Goal: Task Accomplishment & Management: Manage account settings

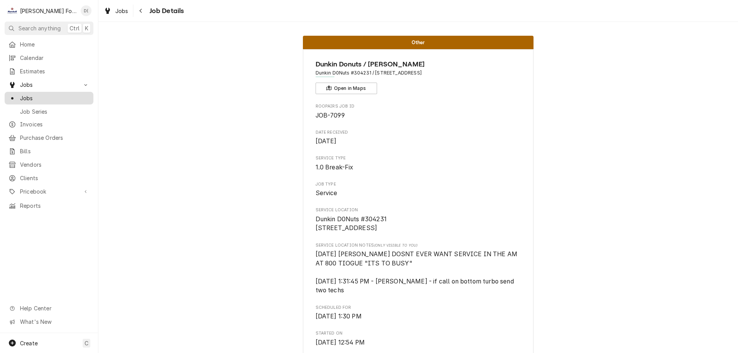
click at [56, 98] on span "Jobs" at bounding box center [55, 98] width 70 height 8
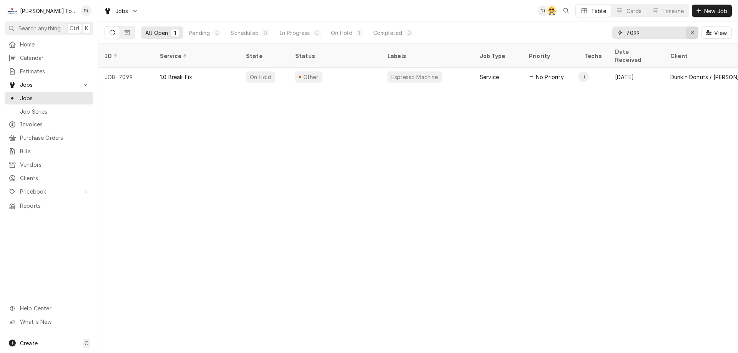
click at [690, 31] on div "Erase input" at bounding box center [693, 33] width 8 height 8
click at [681, 33] on input "Dynamic Content Wrapper" at bounding box center [663, 33] width 72 height 12
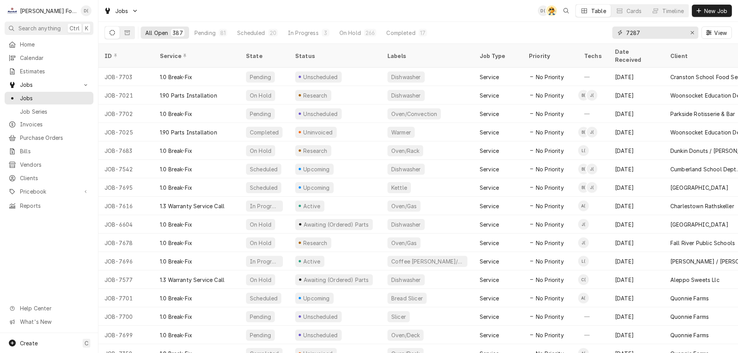
type input "7287"
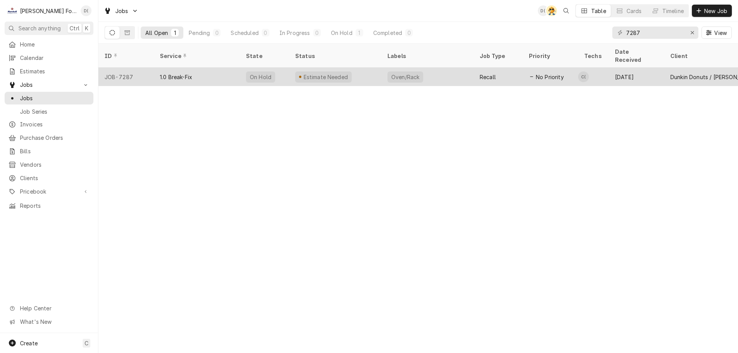
click at [336, 73] on div "Estimate Needed" at bounding box center [326, 77] width 46 height 8
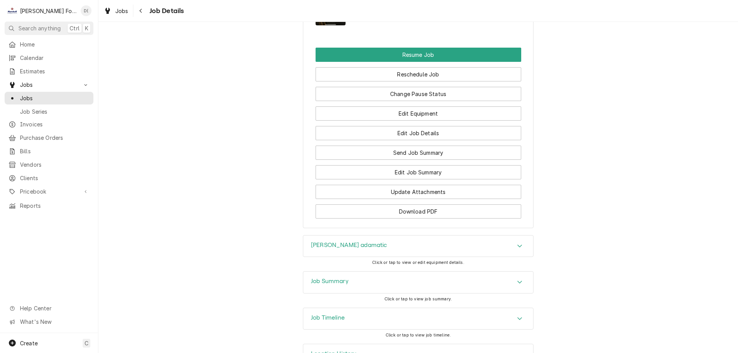
scroll to position [1075, 0]
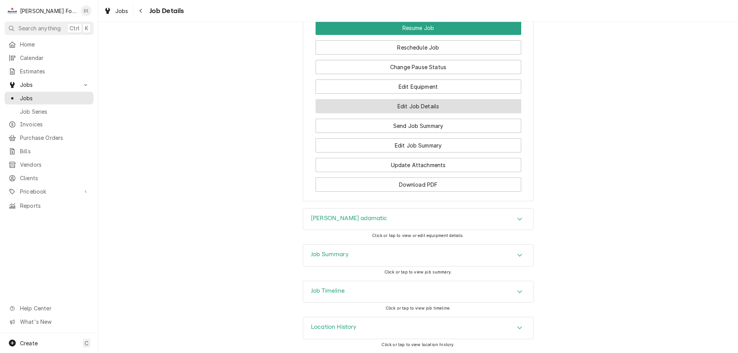
click at [415, 107] on button "Edit Job Details" at bounding box center [419, 106] width 206 height 14
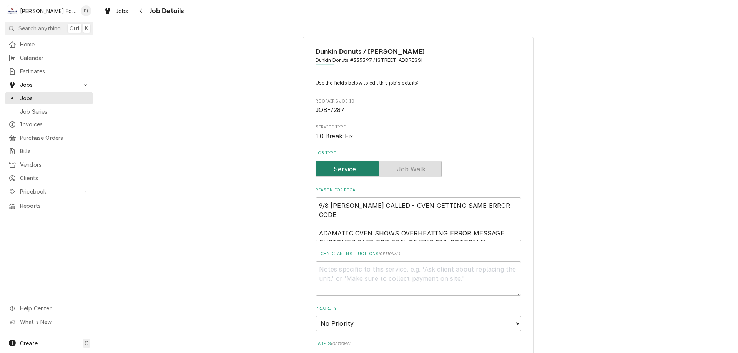
type textarea "x"
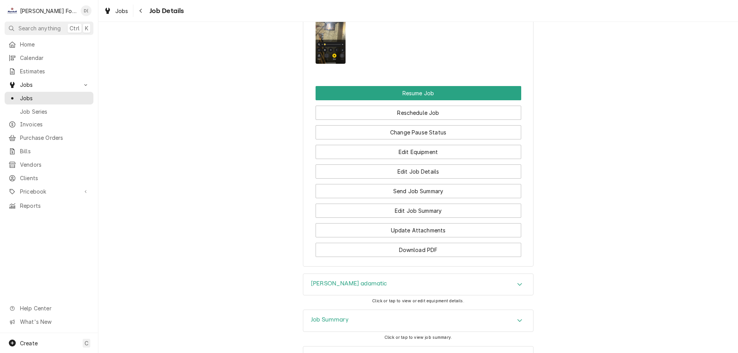
scroll to position [1075, 0]
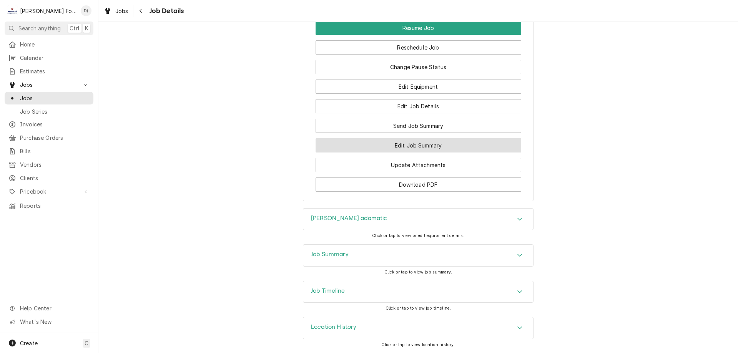
click at [416, 141] on button "Edit Job Summary" at bounding box center [419, 145] width 206 height 14
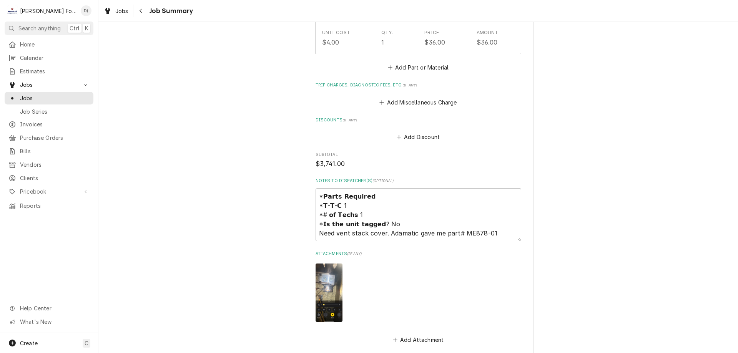
scroll to position [1000, 0]
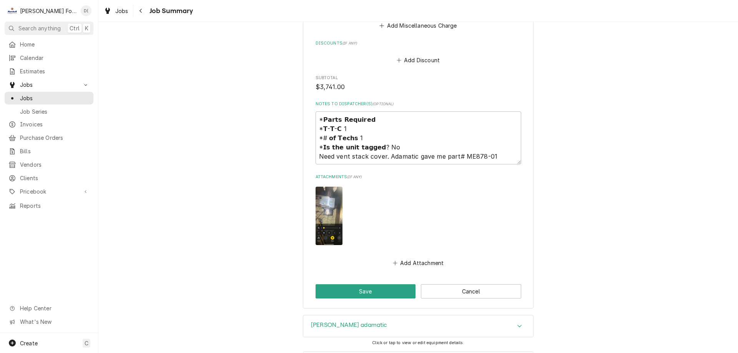
click at [324, 208] on img "Attachments" at bounding box center [329, 216] width 27 height 58
type textarea "x"
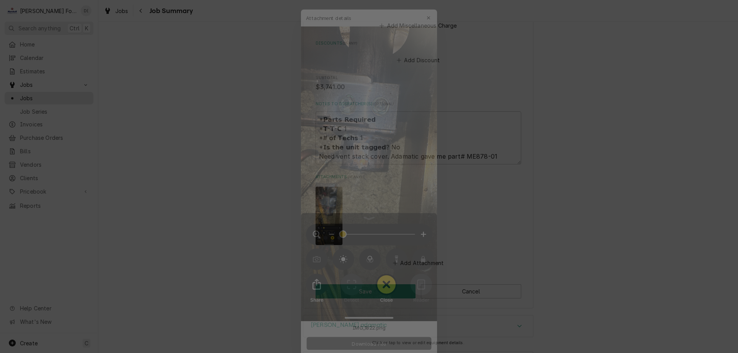
click at [365, 350] on span "Download File" at bounding box center [369, 352] width 40 height 8
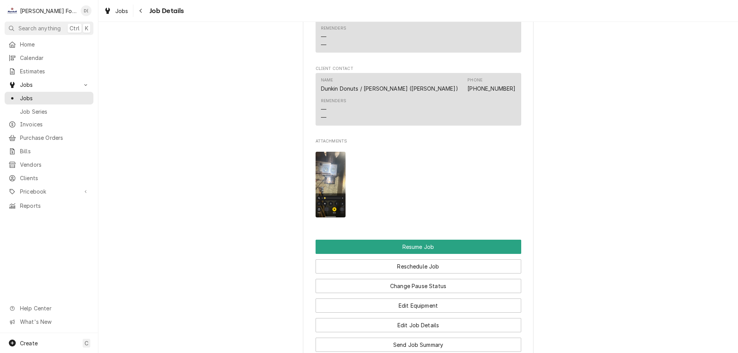
scroll to position [1000, 0]
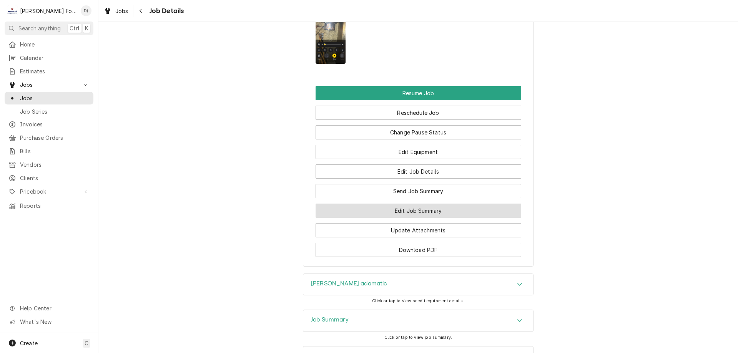
click at [389, 218] on button "Edit Job Summary" at bounding box center [419, 211] width 206 height 14
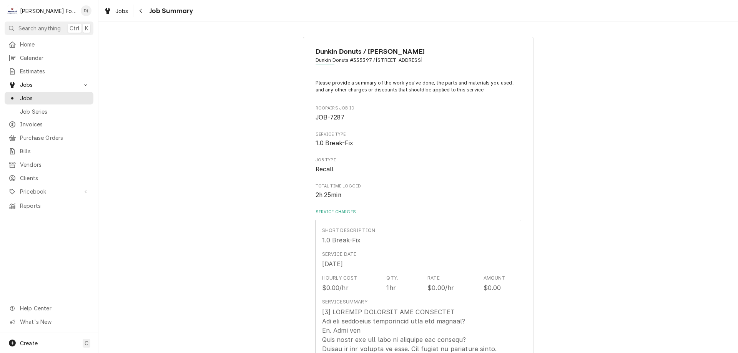
type textarea "x"
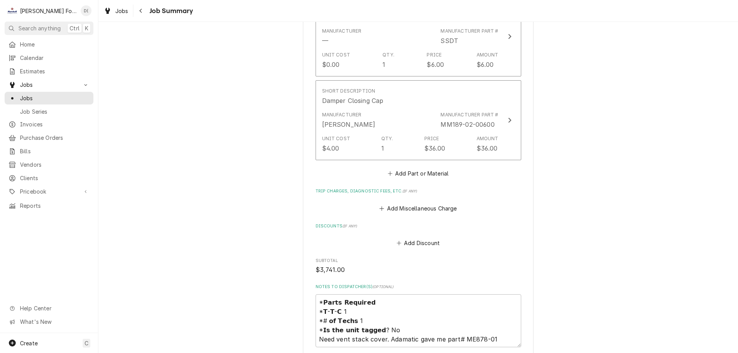
scroll to position [885, 0]
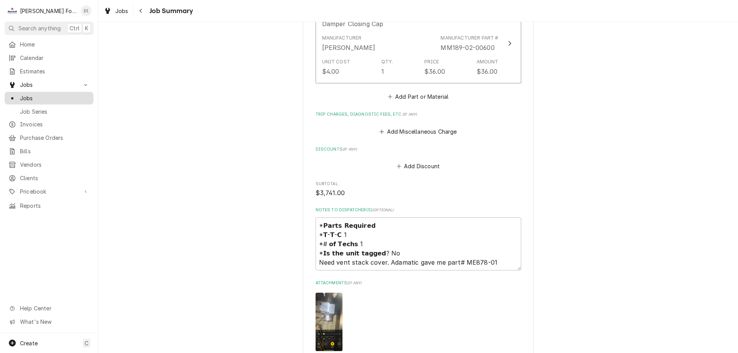
click at [59, 94] on span "Jobs" at bounding box center [55, 98] width 70 height 8
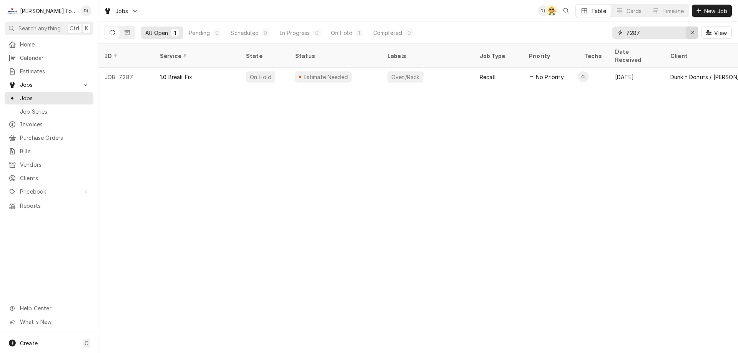
click at [688, 34] on button "Erase input" at bounding box center [693, 33] width 12 height 12
click at [681, 34] on input "Dynamic Content Wrapper" at bounding box center [663, 33] width 72 height 12
click at [653, 35] on input "7689" at bounding box center [656, 33] width 58 height 12
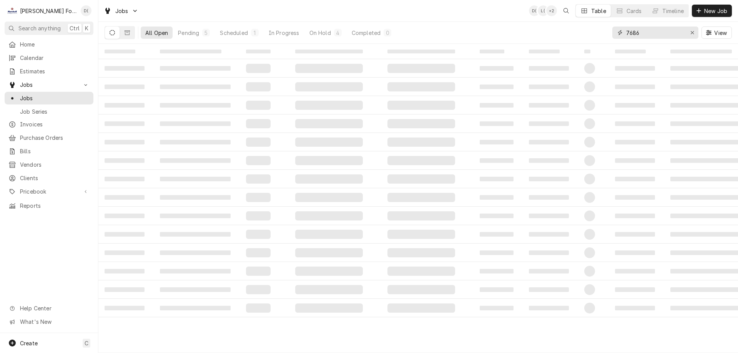
type input "7686"
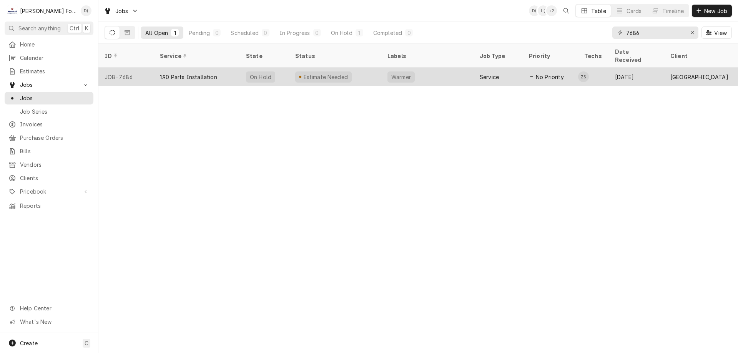
click at [357, 69] on div "Estimate Needed" at bounding box center [335, 77] width 92 height 18
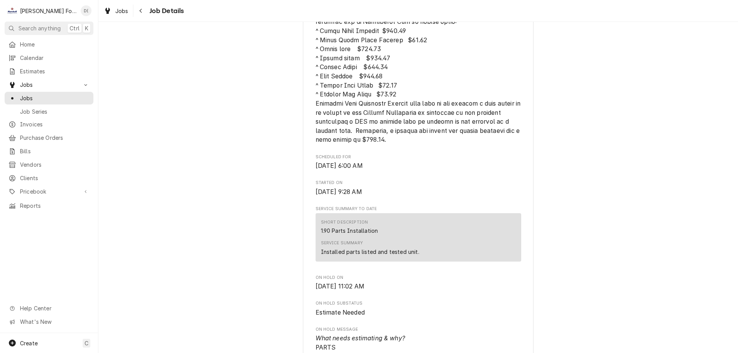
scroll to position [1346, 0]
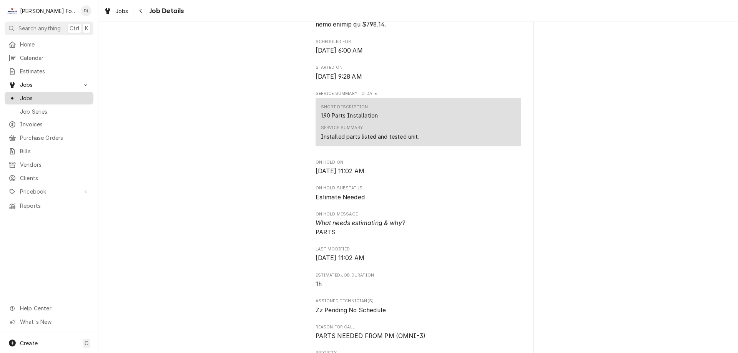
click at [37, 95] on span "Jobs" at bounding box center [55, 98] width 70 height 8
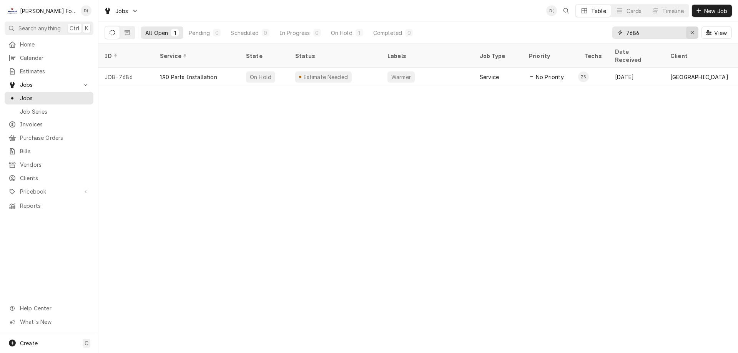
click at [689, 33] on div "Erase input" at bounding box center [693, 33] width 8 height 8
click at [670, 34] on input "Dynamic Content Wrapper" at bounding box center [663, 33] width 72 height 12
type input "625 county"
click at [690, 33] on div "Erase input" at bounding box center [693, 33] width 8 height 8
click at [684, 32] on input "Dynamic Content Wrapper" at bounding box center [663, 33] width 72 height 12
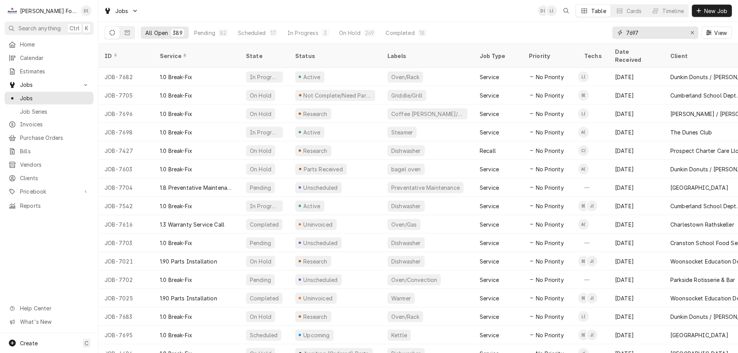
type input "7697"
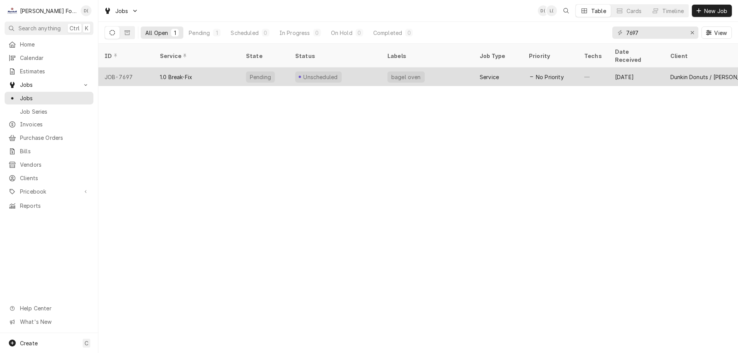
click at [375, 70] on div "Unscheduled" at bounding box center [335, 77] width 92 height 18
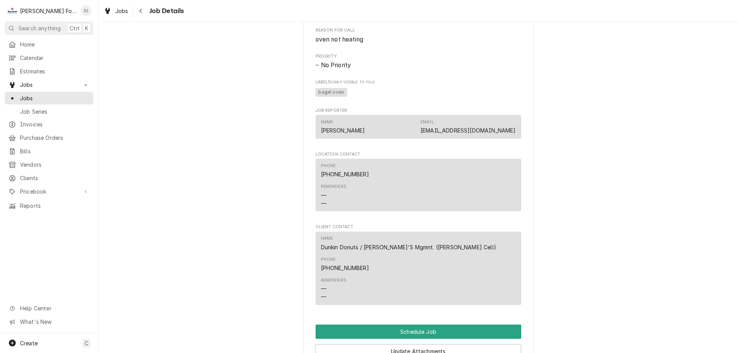
scroll to position [410, 0]
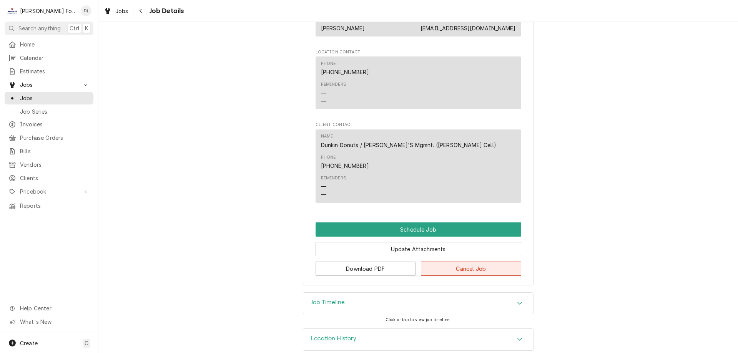
click at [474, 262] on button "Cancel Job" at bounding box center [471, 269] width 100 height 14
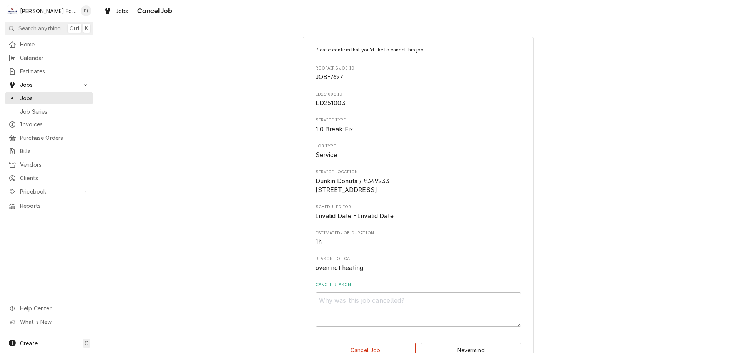
scroll to position [30, 0]
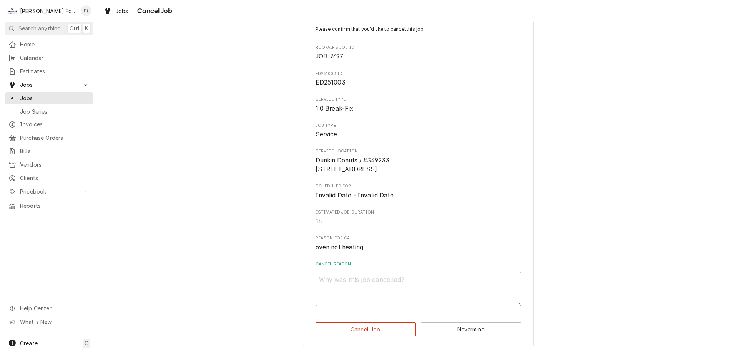
click at [346, 285] on textarea "Cancel Reason" at bounding box center [419, 289] width 206 height 35
type textarea "x"
type textarea "c"
type textarea "x"
type textarea "cu"
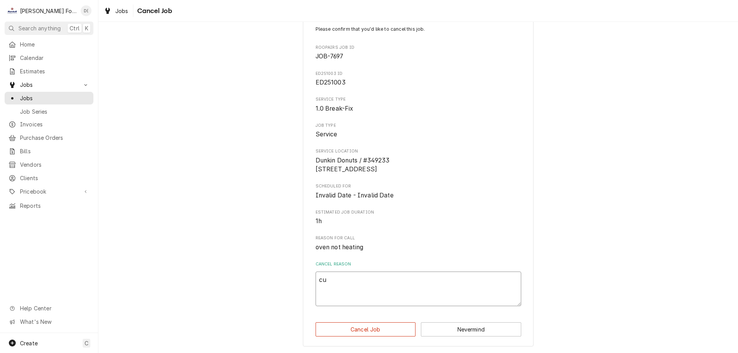
type textarea "x"
type textarea "cus"
type textarea "x"
type textarea "cust"
type textarea "x"
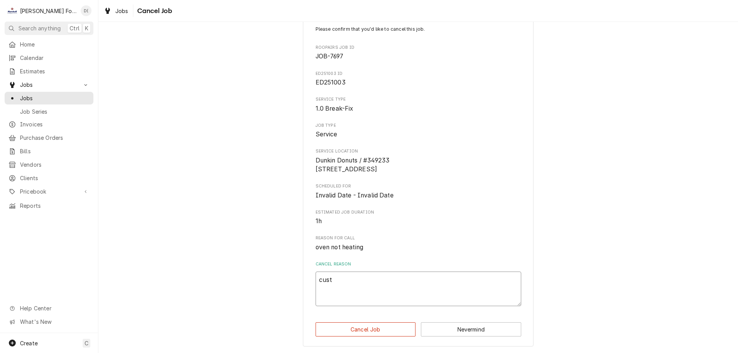
type textarea "custo"
type textarea "x"
type textarea "custom"
type textarea "x"
type textarea "custome"
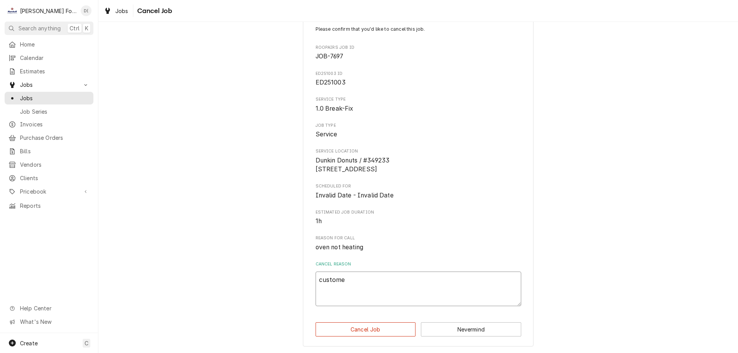
type textarea "x"
type textarea "customer"
type textarea "x"
type textarea "customer"
type textarea "x"
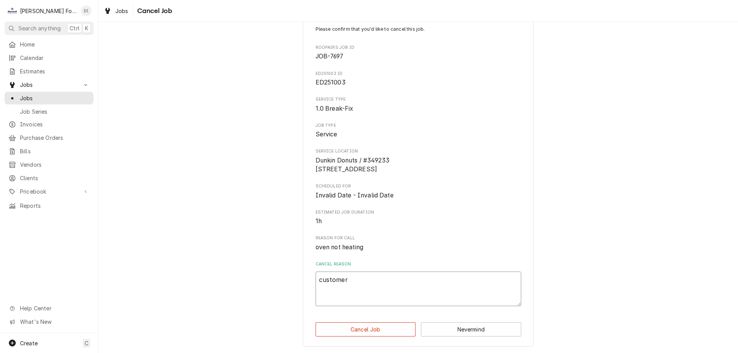
type textarea "customer c"
type textarea "x"
type textarea "customer ca"
type textarea "x"
type textarea "customer can"
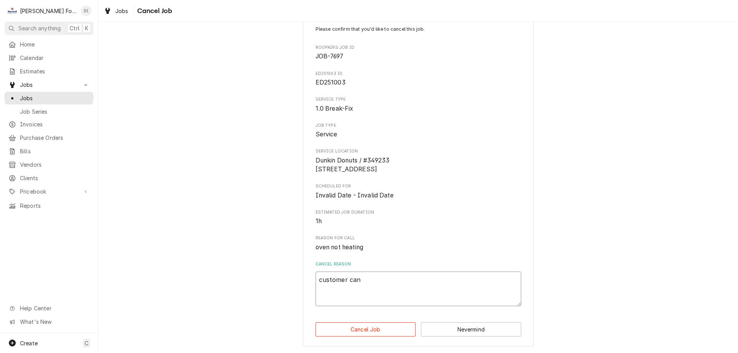
type textarea "x"
type textarea "customer canc"
type textarea "x"
type textarea "customer cance"
type textarea "x"
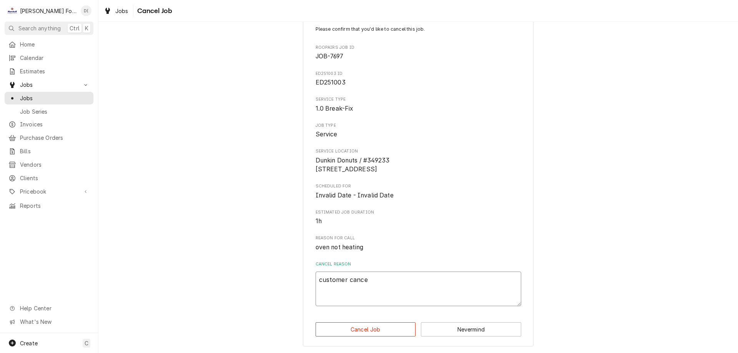
type textarea "customer cancel"
type textarea "x"
type textarea "customer cancell"
type textarea "x"
type textarea "customer cancelle"
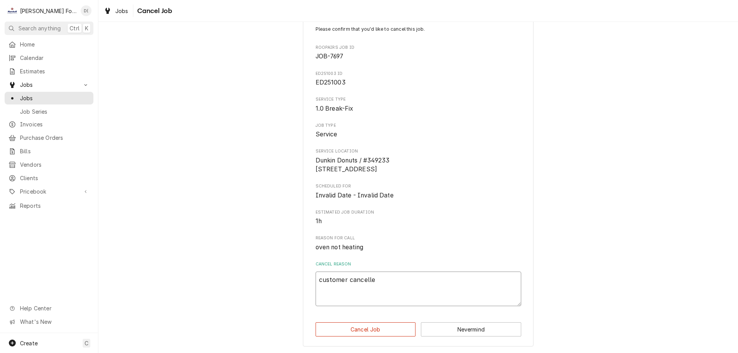
type textarea "x"
type textarea "customer cancellec"
type textarea "x"
type textarea "customer cancelle"
type textarea "x"
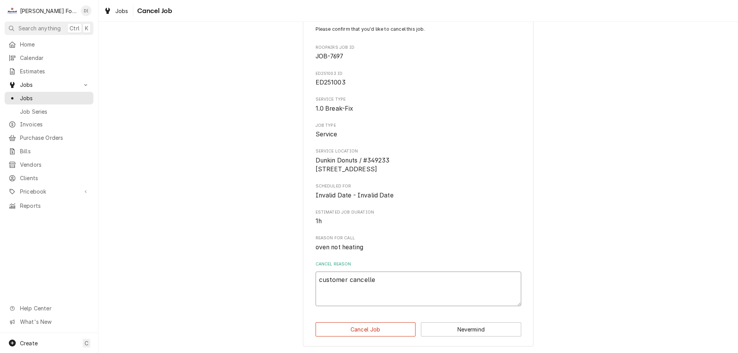
type textarea "customer cancelled"
type textarea "x"
type textarea "customer cancelled"
click at [357, 332] on button "Cancel Job" at bounding box center [366, 330] width 100 height 14
type textarea "x"
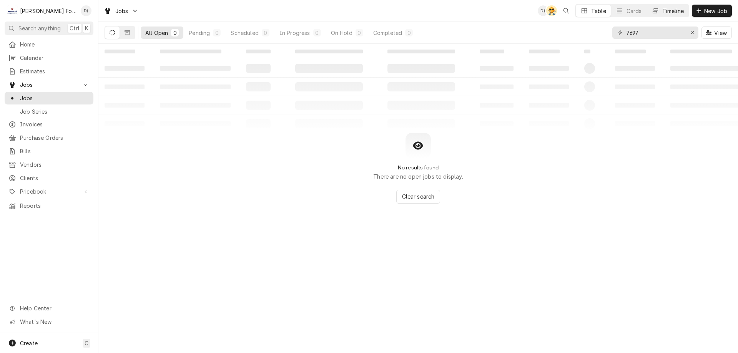
click at [671, 9] on div "Timeline" at bounding box center [674, 11] width 22 height 8
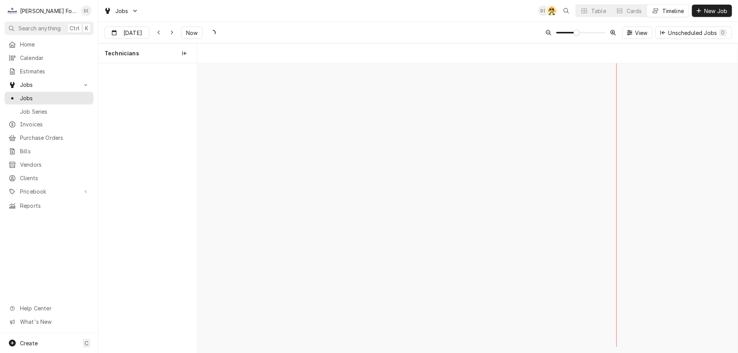
scroll to position [0, 10717]
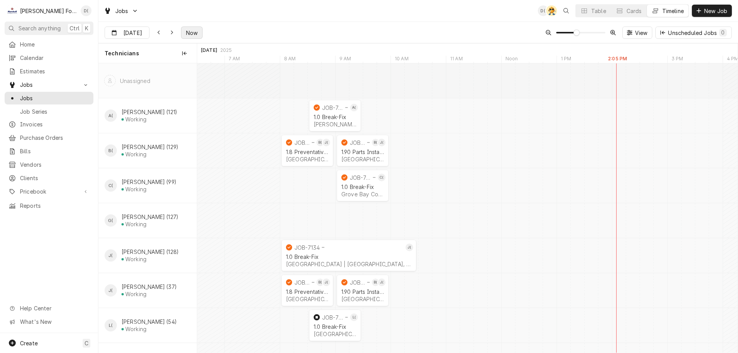
click at [192, 34] on span "Now" at bounding box center [192, 33] width 15 height 8
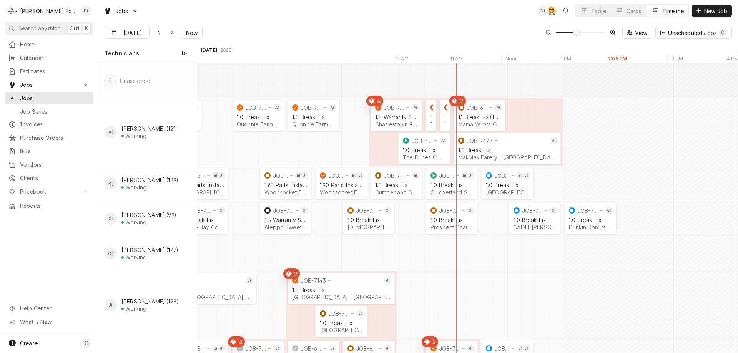
scroll to position [0, 10877]
